Goal: Navigation & Orientation: Find specific page/section

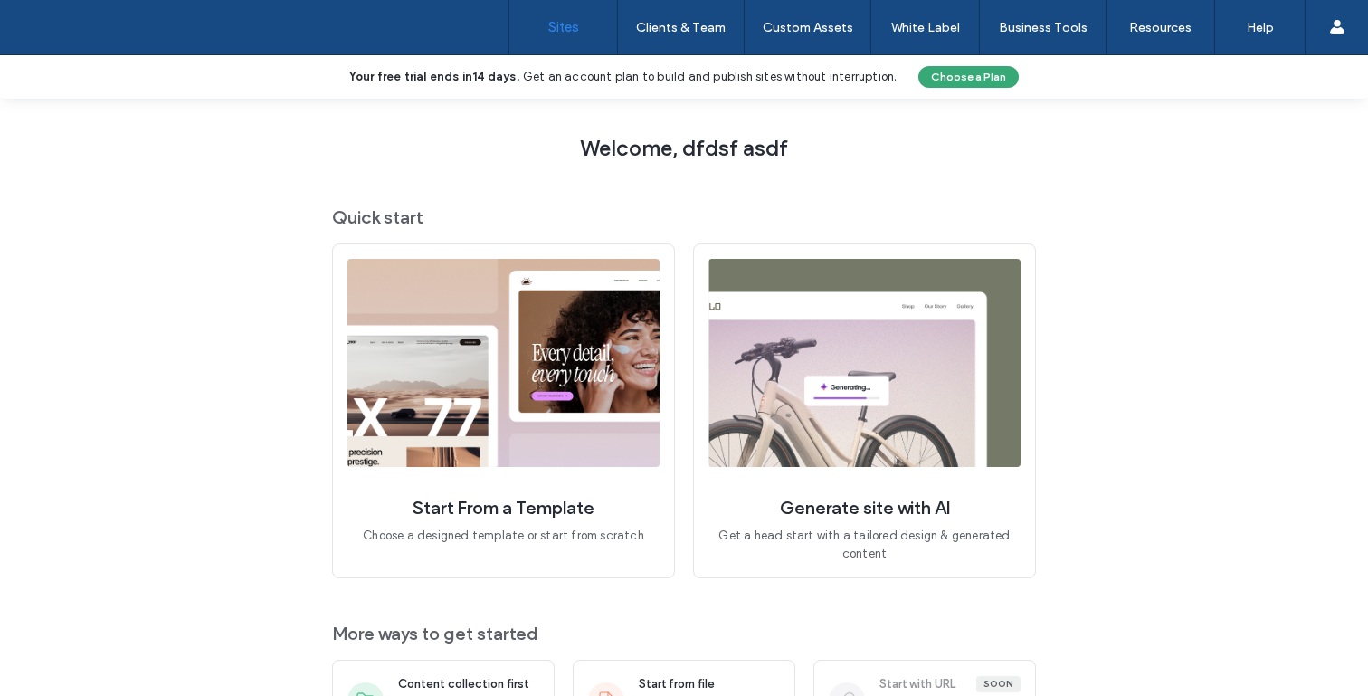
scroll to position [88, 0]
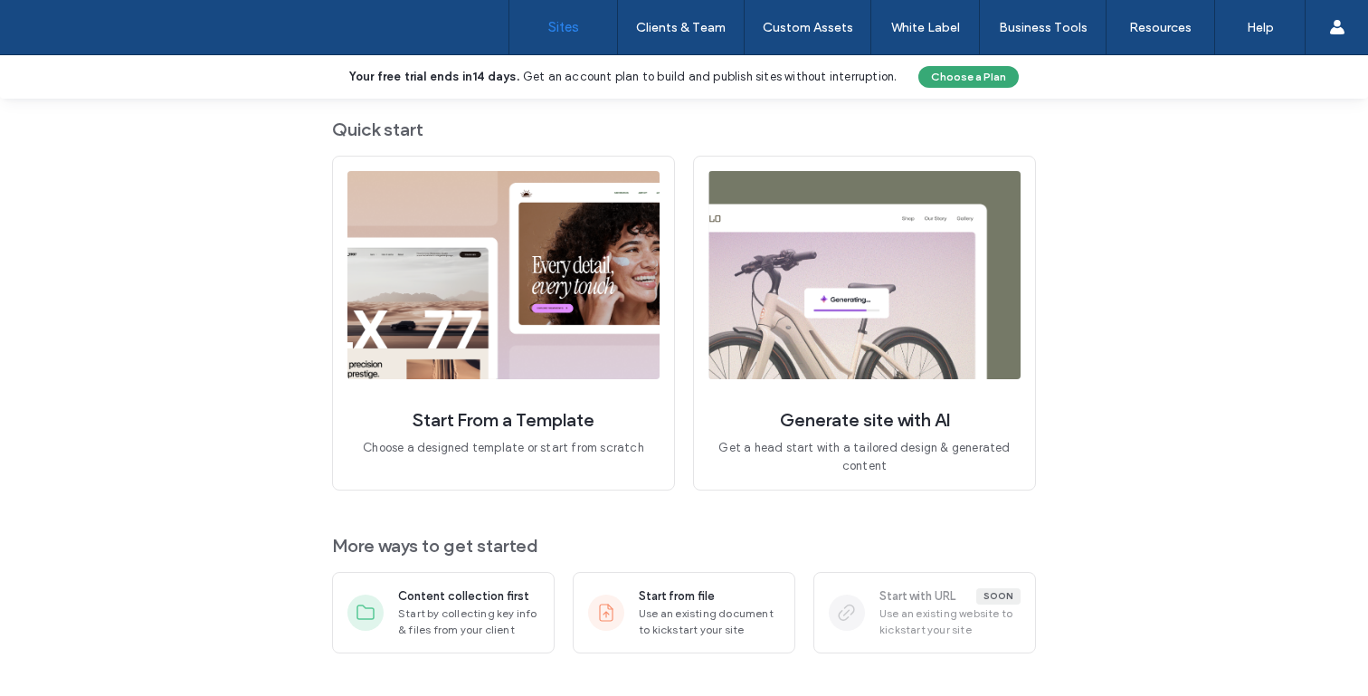
click at [897, 621] on span "Use an existing website to kickstart your site" at bounding box center [950, 621] width 141 height 33
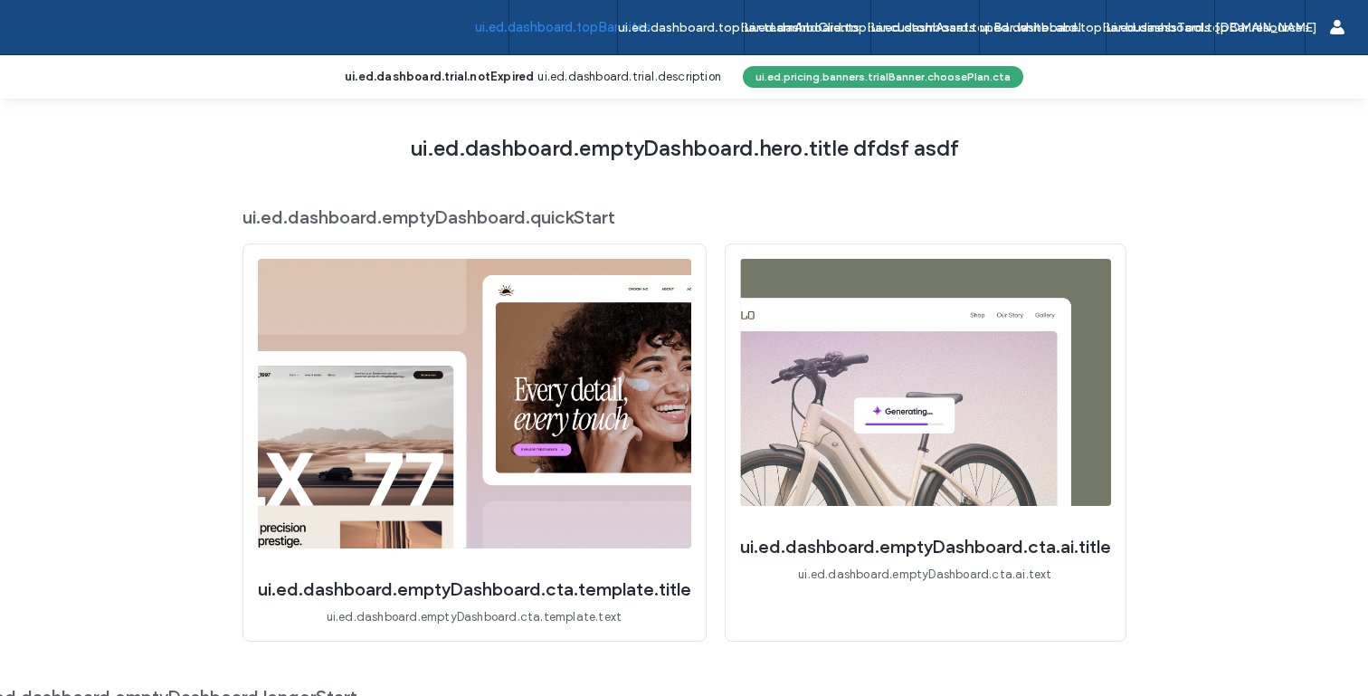
click at [711, 138] on span "ui.ed.dashboard.emptyDashboard.hero.title dfdsf asdf" at bounding box center [684, 148] width 549 height 27
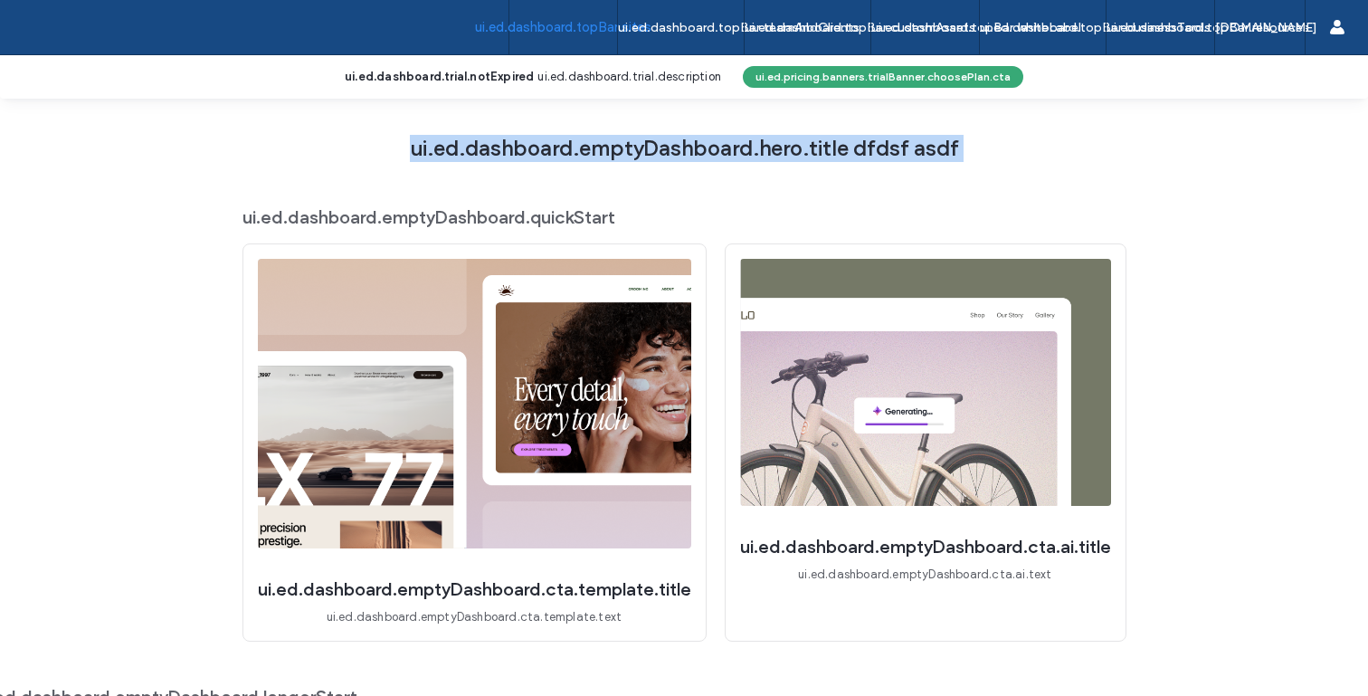
click at [711, 138] on span "ui.ed.dashboard.emptyDashboard.hero.title dfdsf asdf" at bounding box center [684, 148] width 549 height 27
click at [753, 145] on span "ui.ed.dashboard.emptyDashboard.hero.title dfdsf asdf" at bounding box center [684, 148] width 549 height 27
drag, startPoint x: 839, startPoint y: 146, endPoint x: 391, endPoint y: 149, distance: 448.0
click at [391, 149] on div "ui.ed.dashboard.emptyDashboard.hero.title dfdsf asdf ui.ed.dashboard.emptyDashb…" at bounding box center [683, 466] width 747 height 735
copy span "ui.ed.dashboard.emptyDashboard.hero.title"
